Goal: Task Accomplishment & Management: Manage account settings

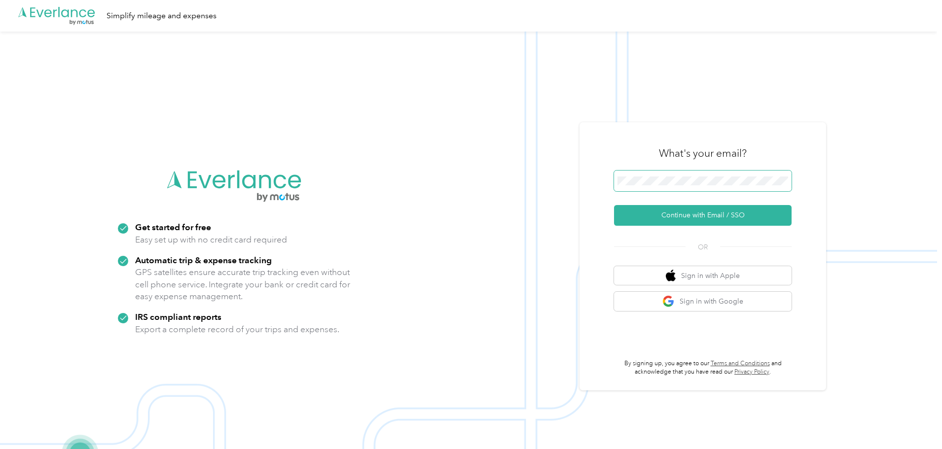
click at [648, 185] on span at bounding box center [703, 181] width 178 height 21
click at [701, 214] on button "Continue with Email / SSO" at bounding box center [703, 215] width 178 height 21
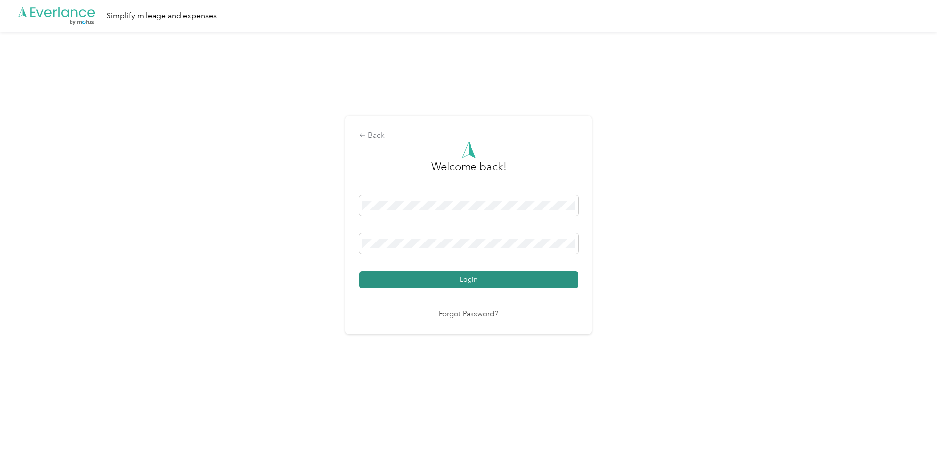
click at [535, 281] on button "Login" at bounding box center [468, 279] width 219 height 17
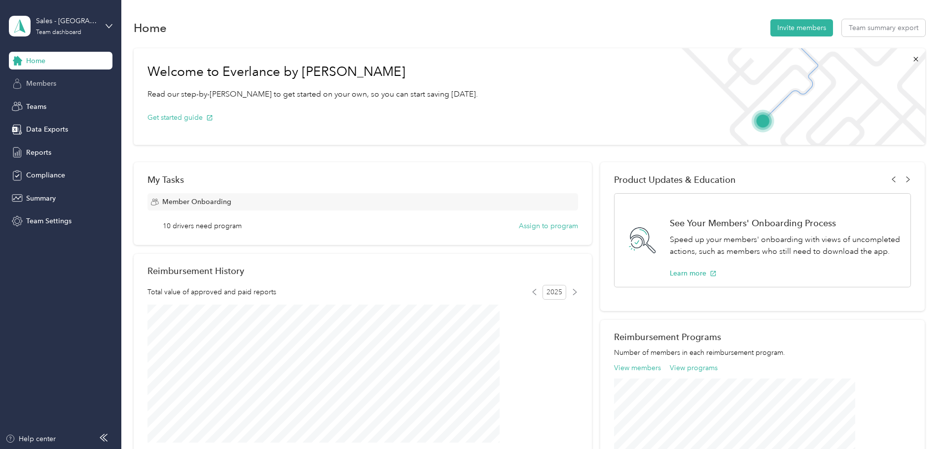
click at [25, 86] on div "Members" at bounding box center [61, 84] width 104 height 18
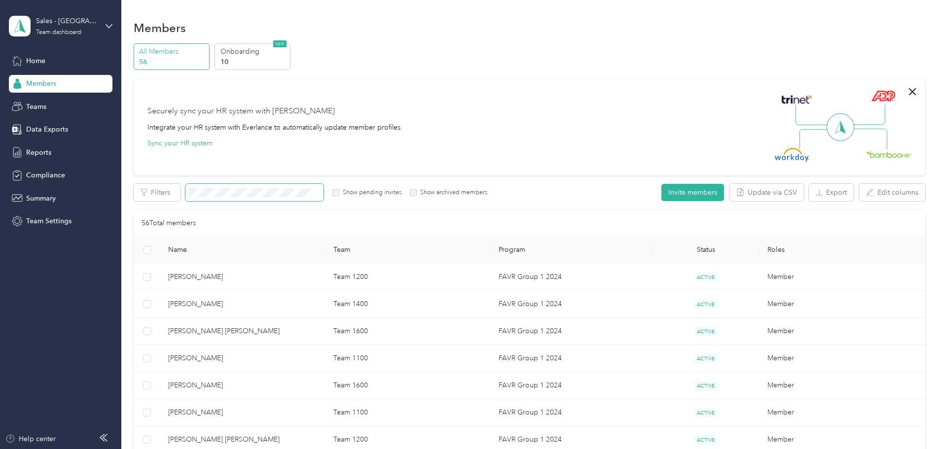
click at [324, 199] on span at bounding box center [254, 192] width 138 height 17
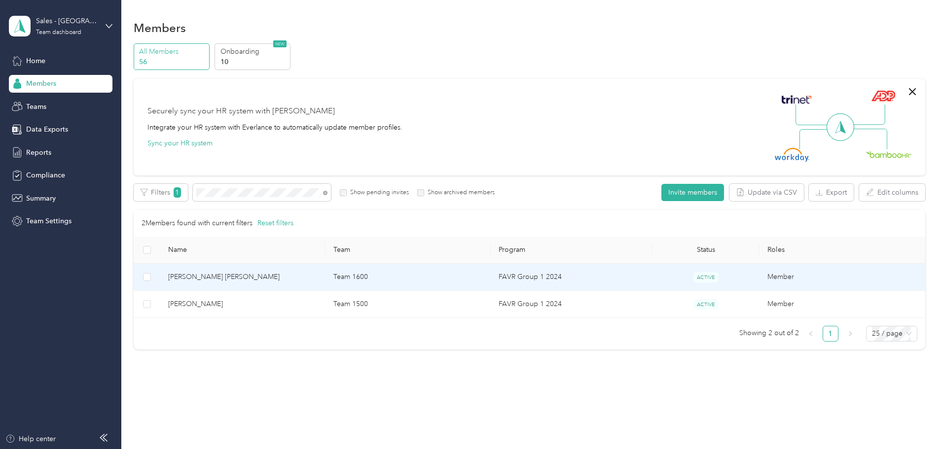
click at [264, 281] on span "[PERSON_NAME] [PERSON_NAME]" at bounding box center [242, 277] width 149 height 11
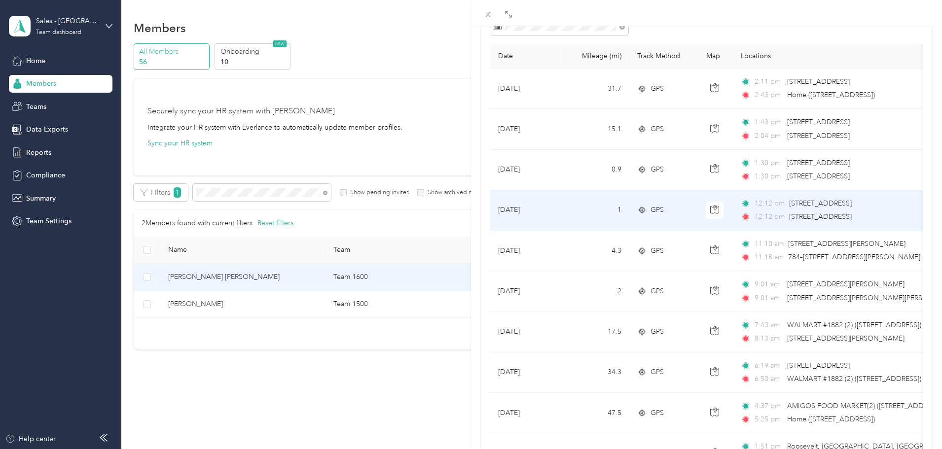
scroll to position [148, 0]
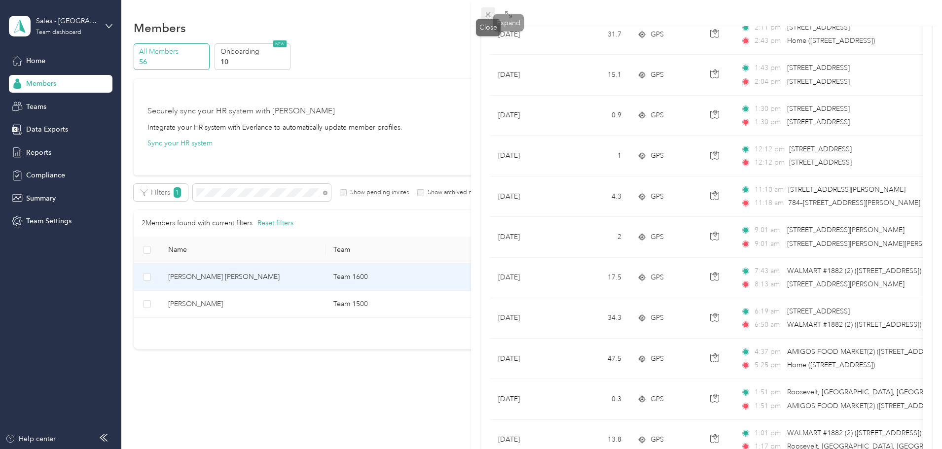
click at [488, 13] on icon at bounding box center [488, 14] width 8 height 8
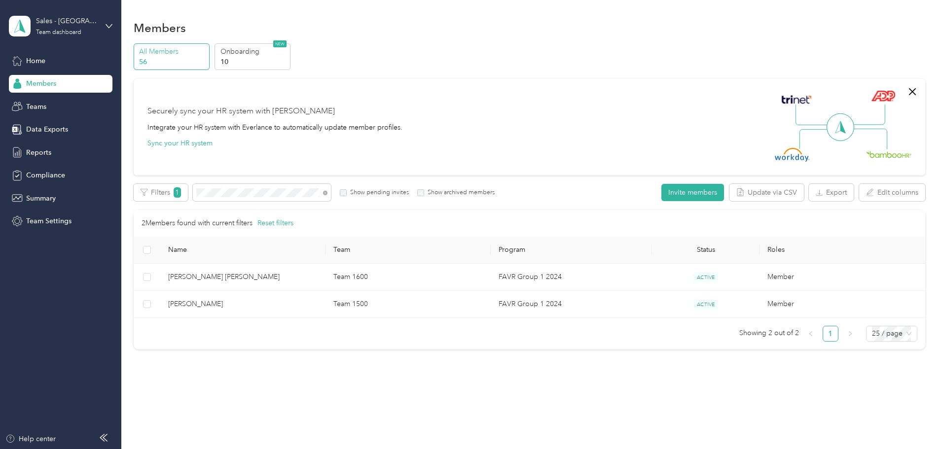
scroll to position [48, 0]
click at [300, 188] on span at bounding box center [262, 192] width 138 height 17
click at [328, 192] on span at bounding box center [324, 192] width 8 height 10
click at [328, 193] on icon at bounding box center [325, 193] width 4 height 4
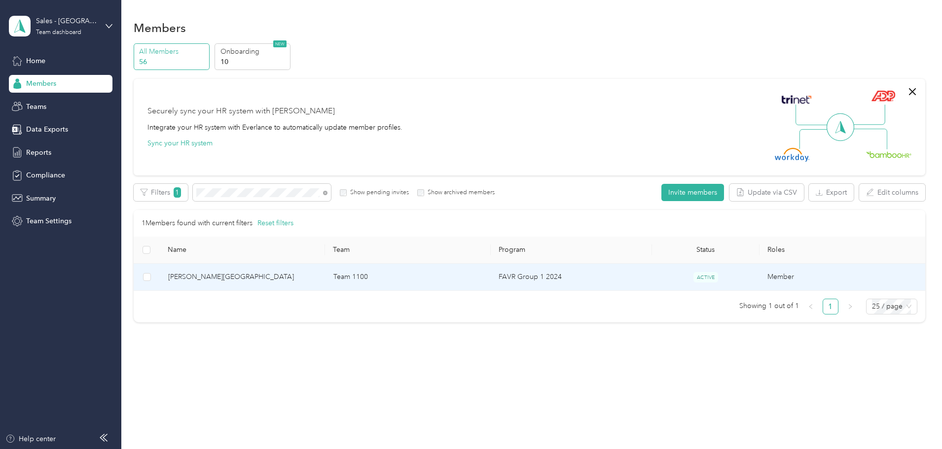
click at [318, 275] on span "[PERSON_NAME][GEOGRAPHIC_DATA]" at bounding box center [242, 277] width 149 height 11
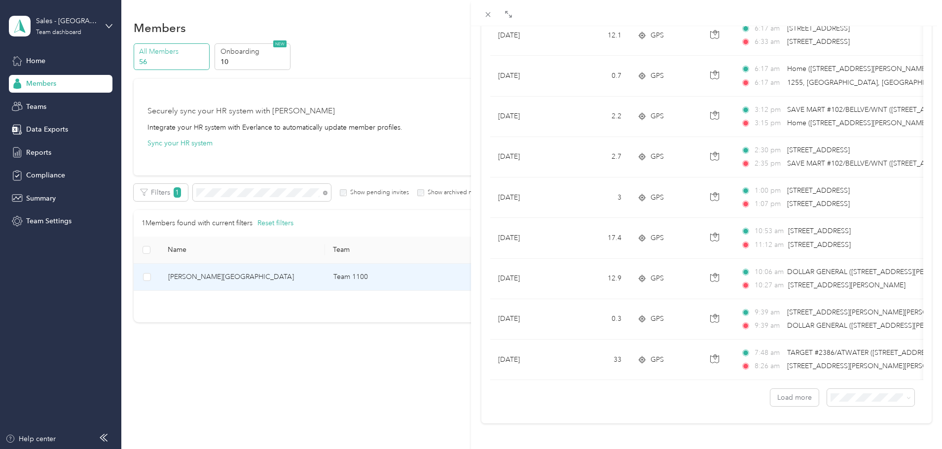
scroll to position [811, 0]
click at [790, 390] on button "Load more" at bounding box center [795, 397] width 48 height 17
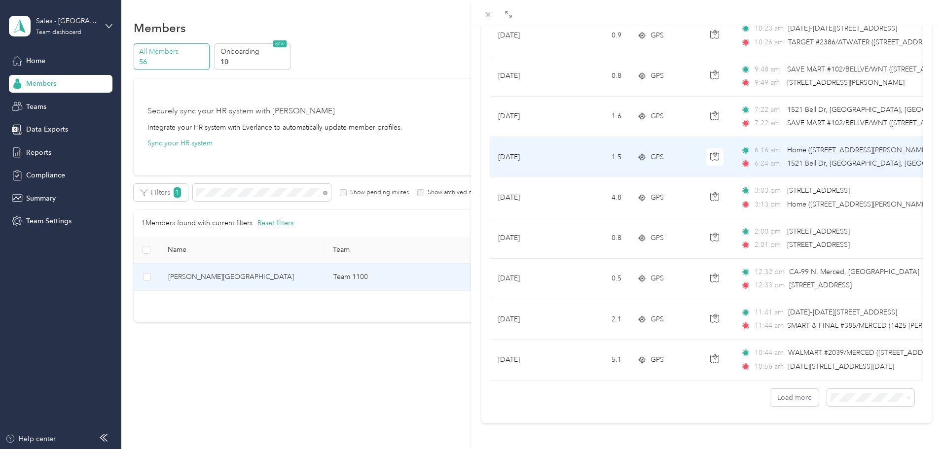
scroll to position [1825, 0]
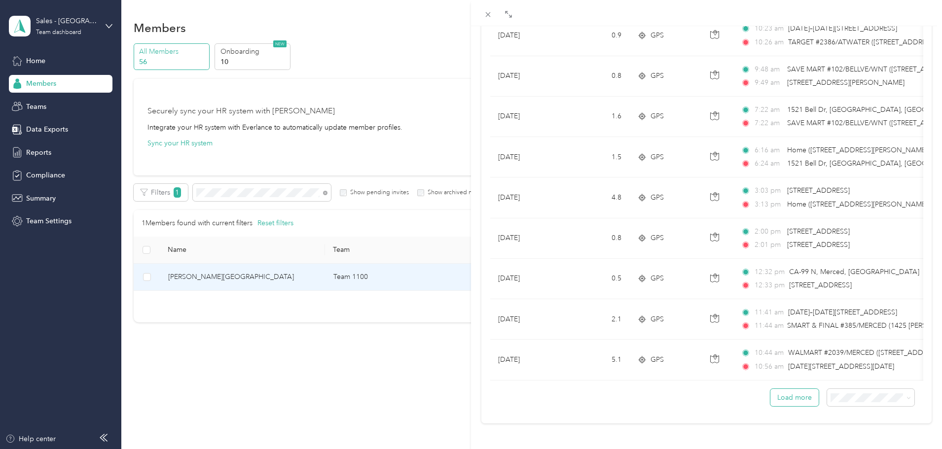
click at [792, 390] on button "Load more" at bounding box center [795, 397] width 48 height 17
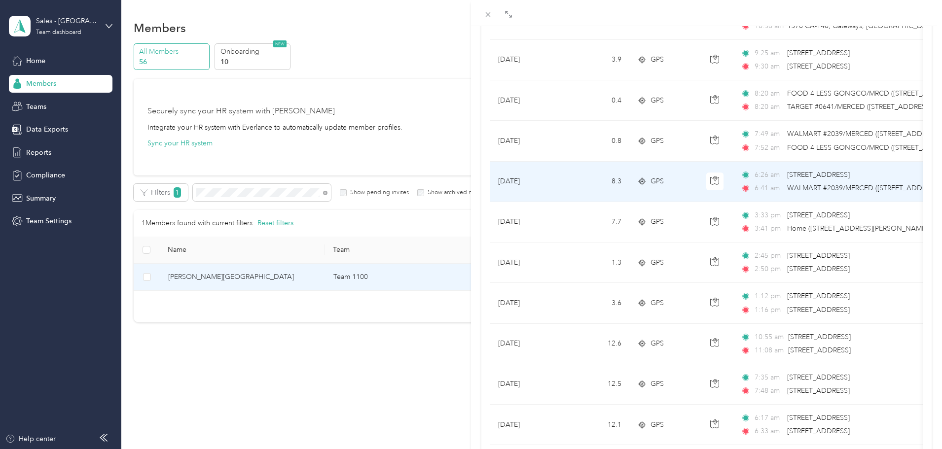
scroll to position [395, 0]
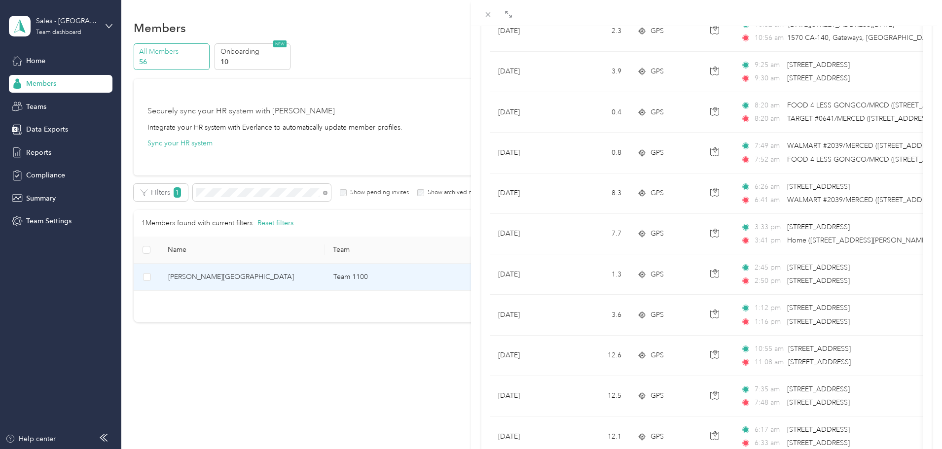
click at [398, 187] on div "[PERSON_NAME] Archive Trips Expenses Reports Member info Program Rates Work hou…" at bounding box center [471, 224] width 942 height 449
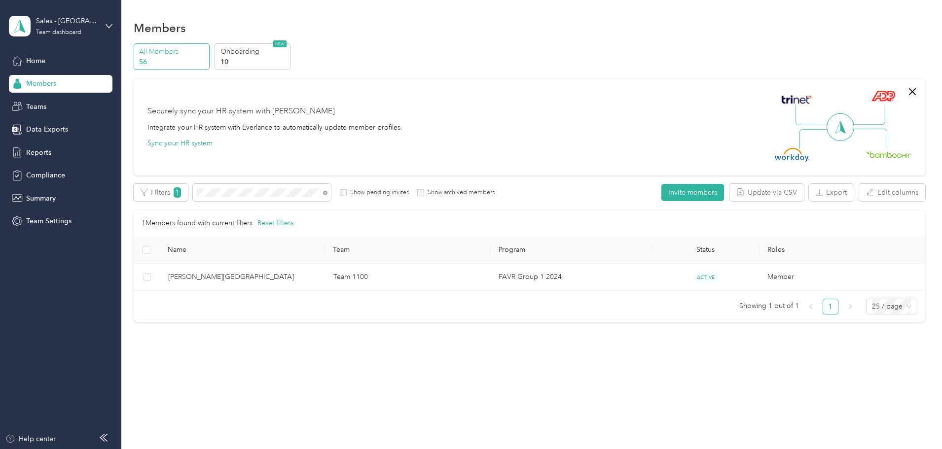
scroll to position [48, 0]
click at [391, 194] on div at bounding box center [471, 224] width 942 height 449
click at [328, 192] on icon at bounding box center [325, 193] width 4 height 4
click at [331, 194] on span at bounding box center [262, 192] width 138 height 17
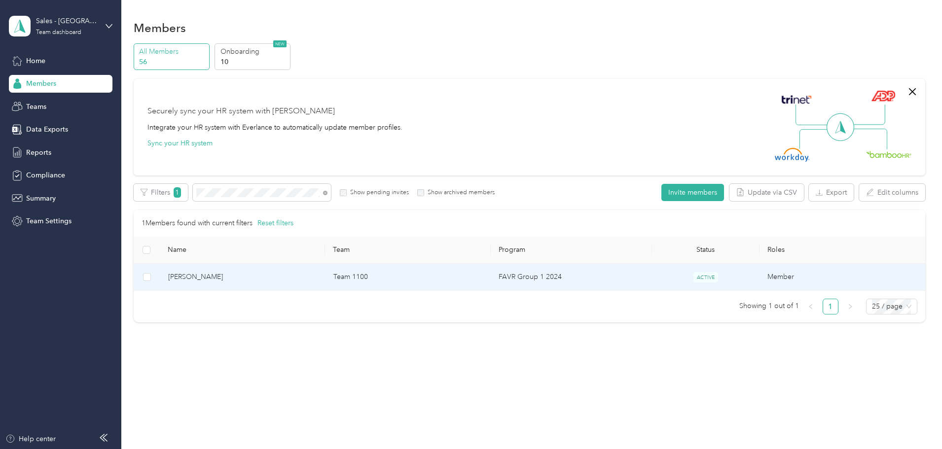
click at [318, 281] on span "[PERSON_NAME]" at bounding box center [242, 277] width 149 height 11
